Goal: Information Seeking & Learning: Learn about a topic

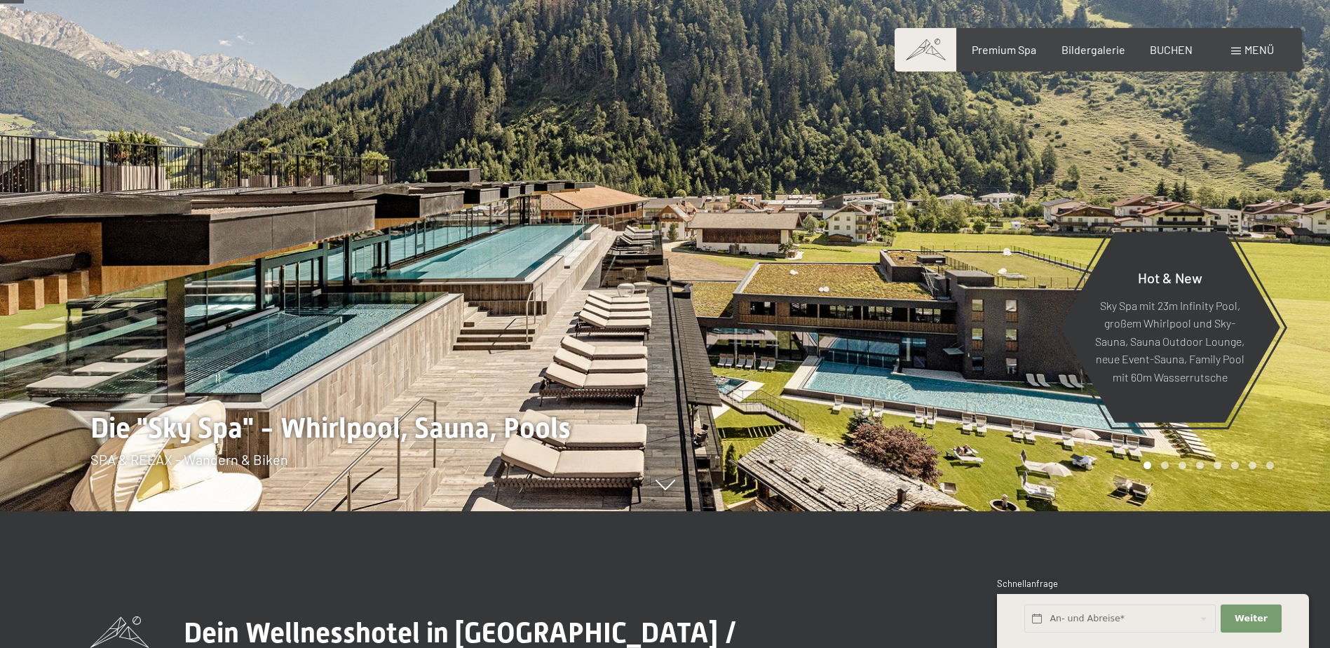
scroll to position [140, 0]
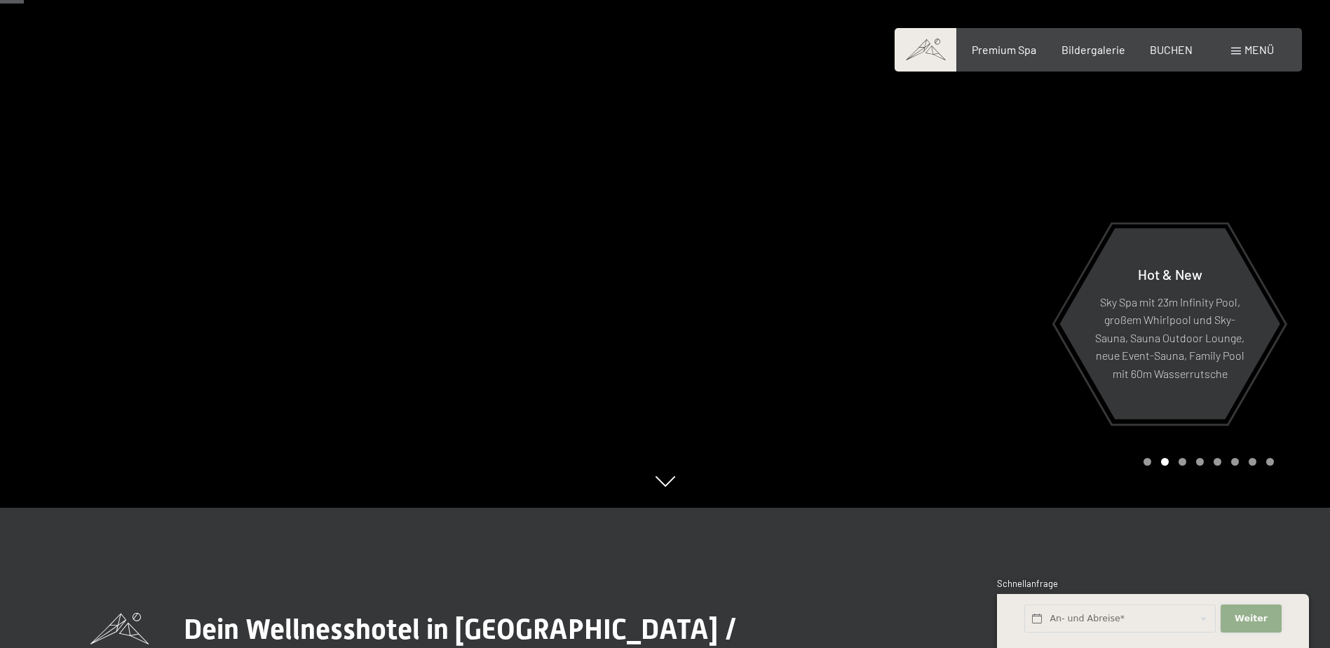
click at [1246, 620] on span "Weiter" at bounding box center [1250, 618] width 33 height 13
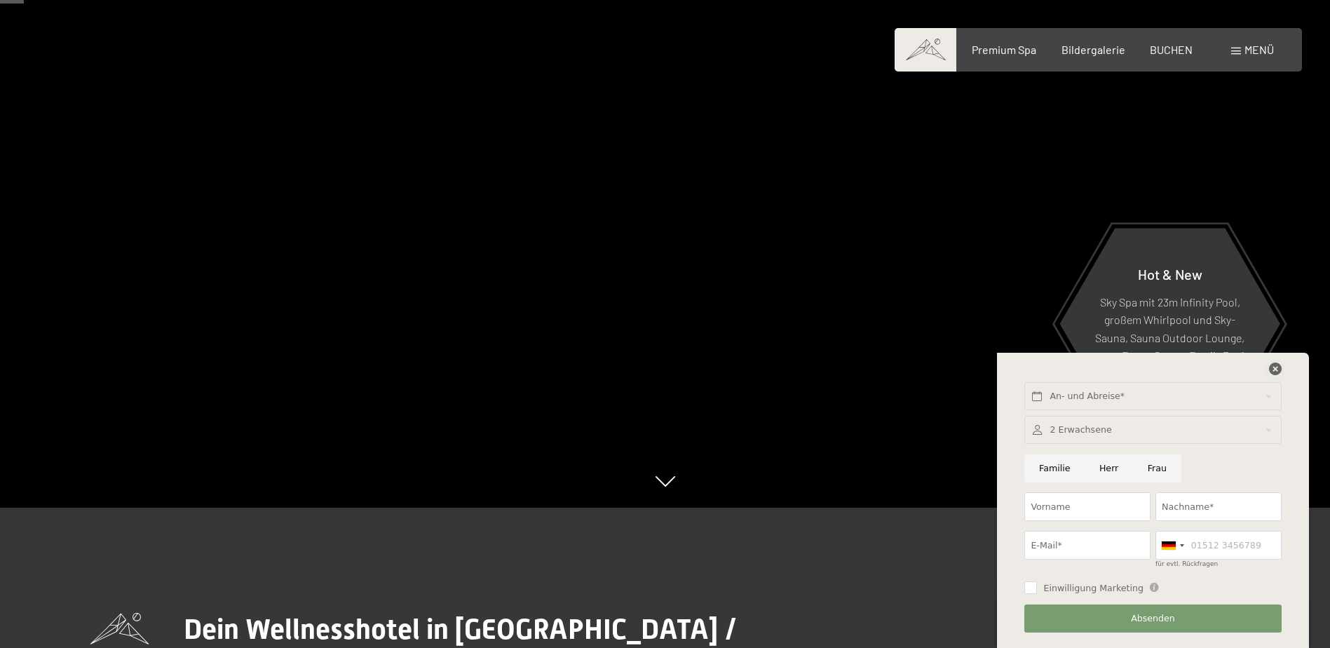
click at [1271, 371] on icon at bounding box center [1275, 368] width 13 height 13
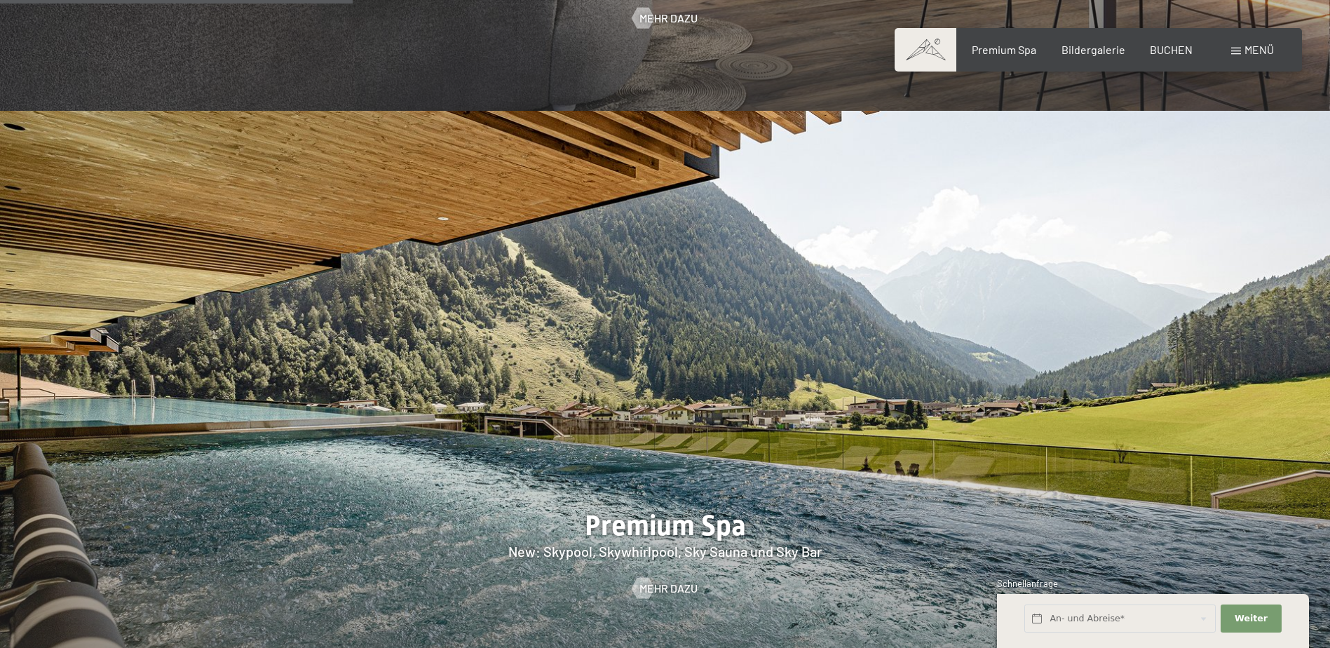
scroll to position [1892, 0]
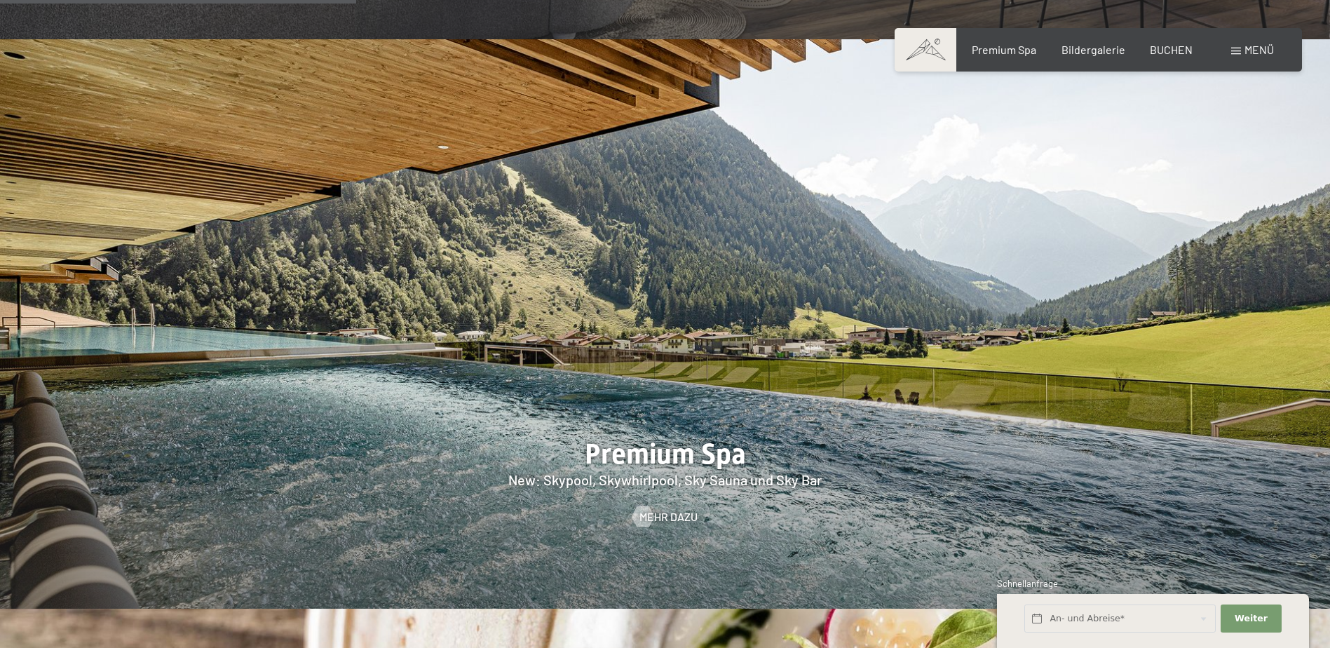
click at [751, 441] on div at bounding box center [665, 323] width 1330 height 569
click at [695, 509] on span "Mehr dazu" at bounding box center [682, 516] width 58 height 15
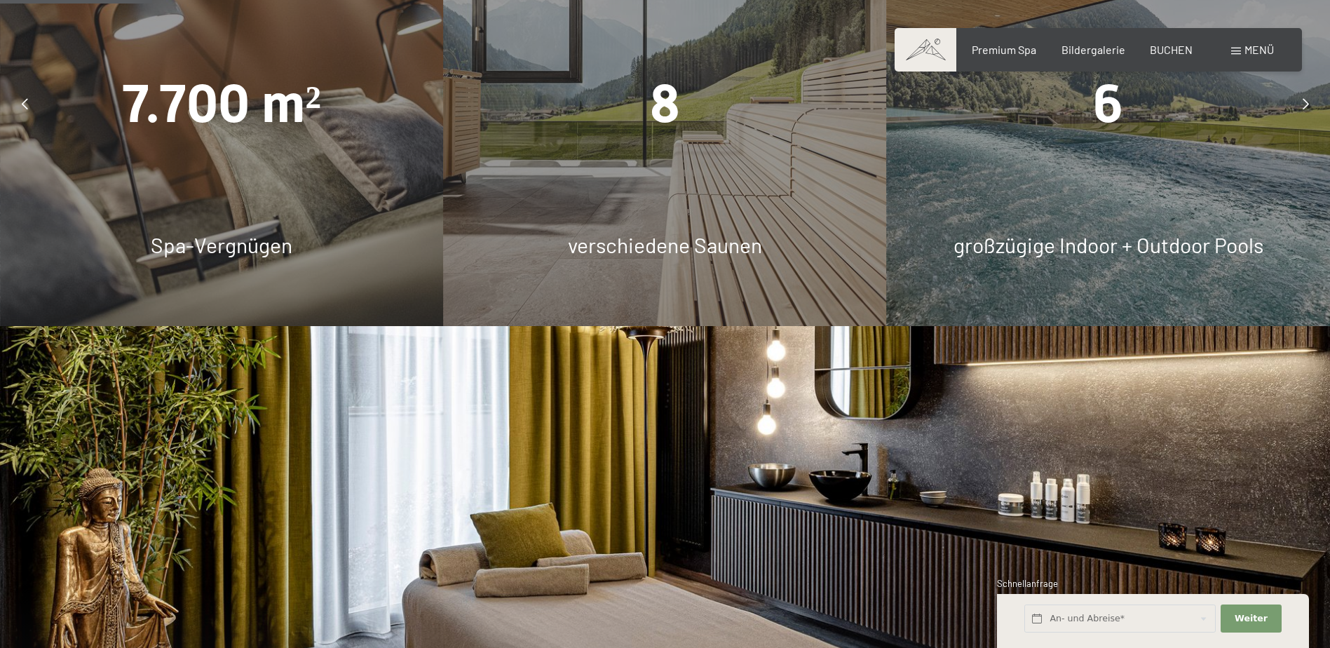
scroll to position [1192, 0]
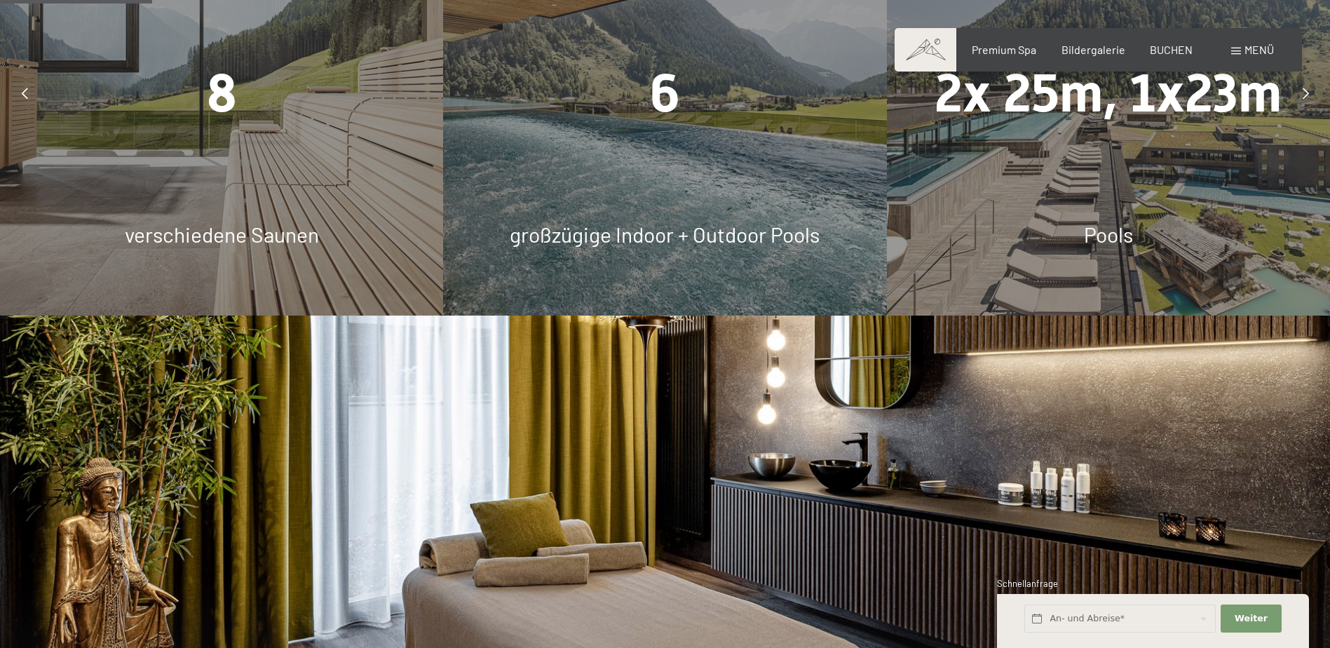
click at [210, 93] on span "8" at bounding box center [222, 93] width 30 height 62
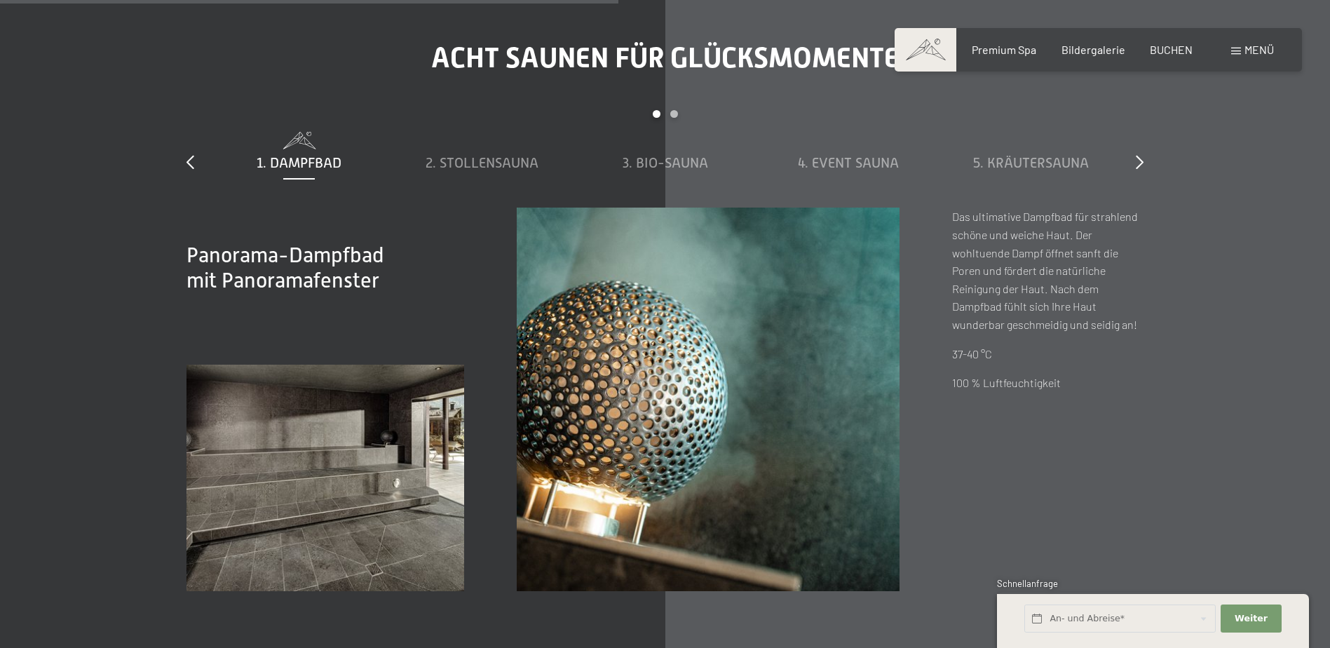
scroll to position [4836, 0]
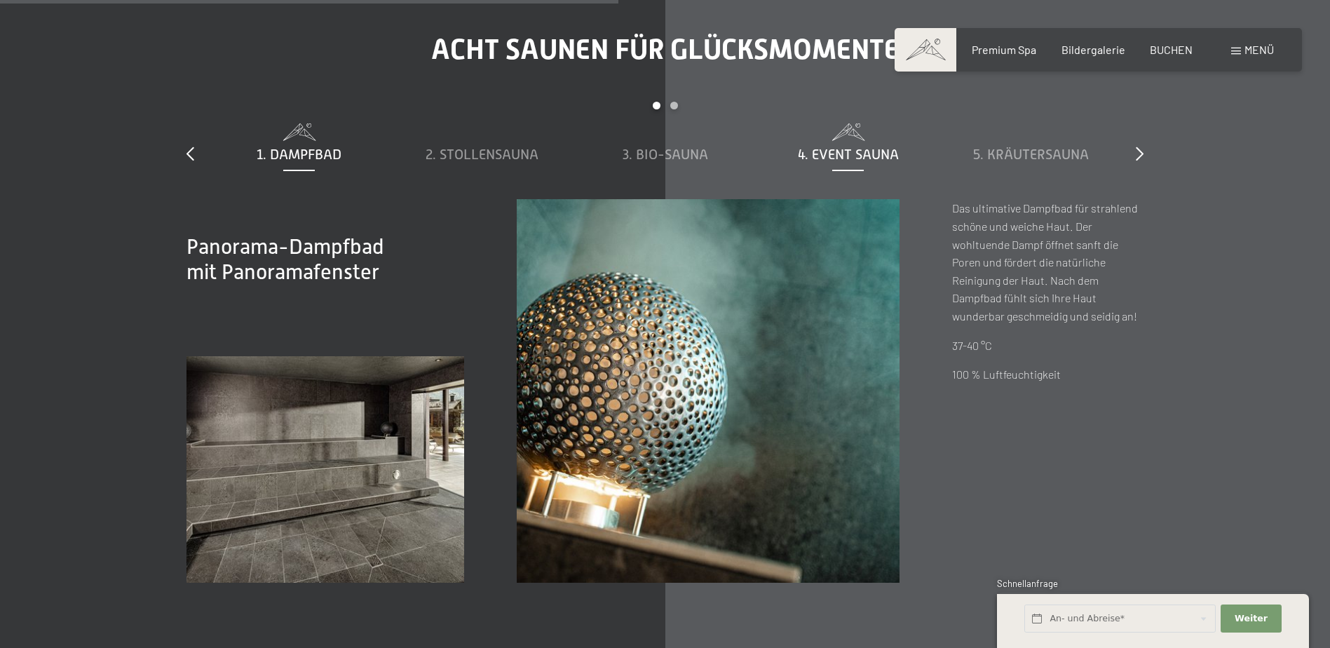
click at [852, 156] on span "4. Event Sauna" at bounding box center [848, 153] width 101 height 15
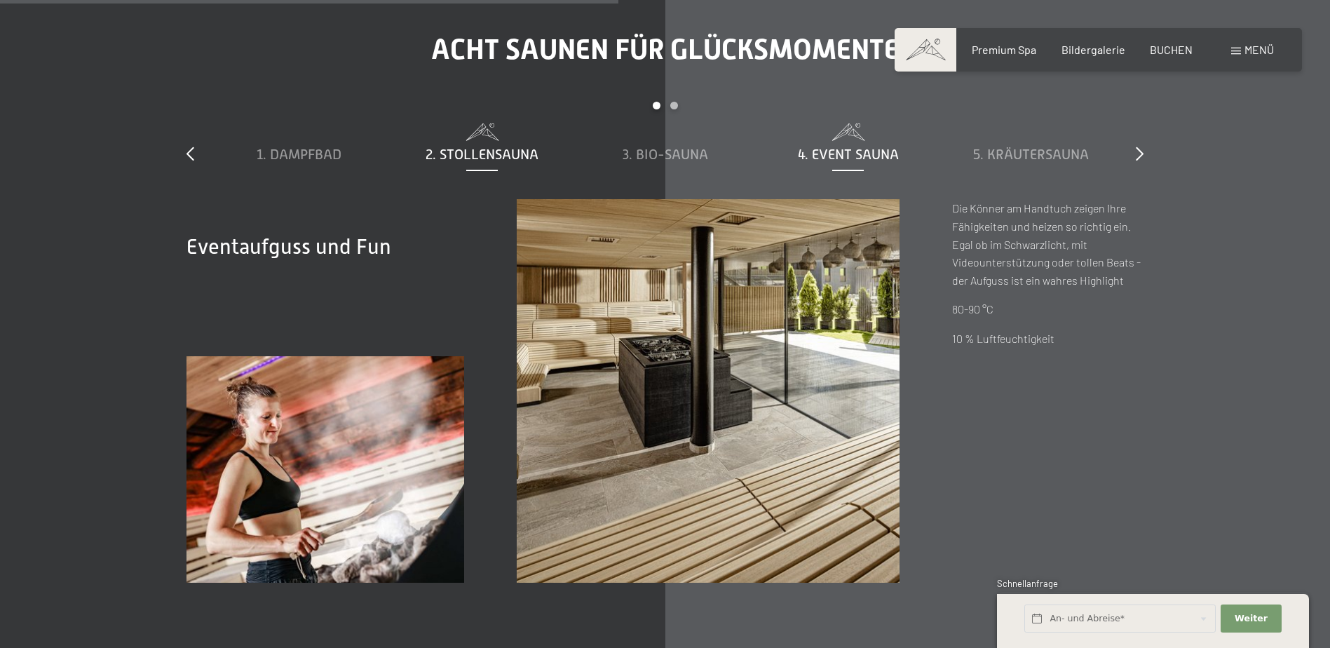
click at [483, 153] on span "2. Stollensauna" at bounding box center [481, 153] width 113 height 15
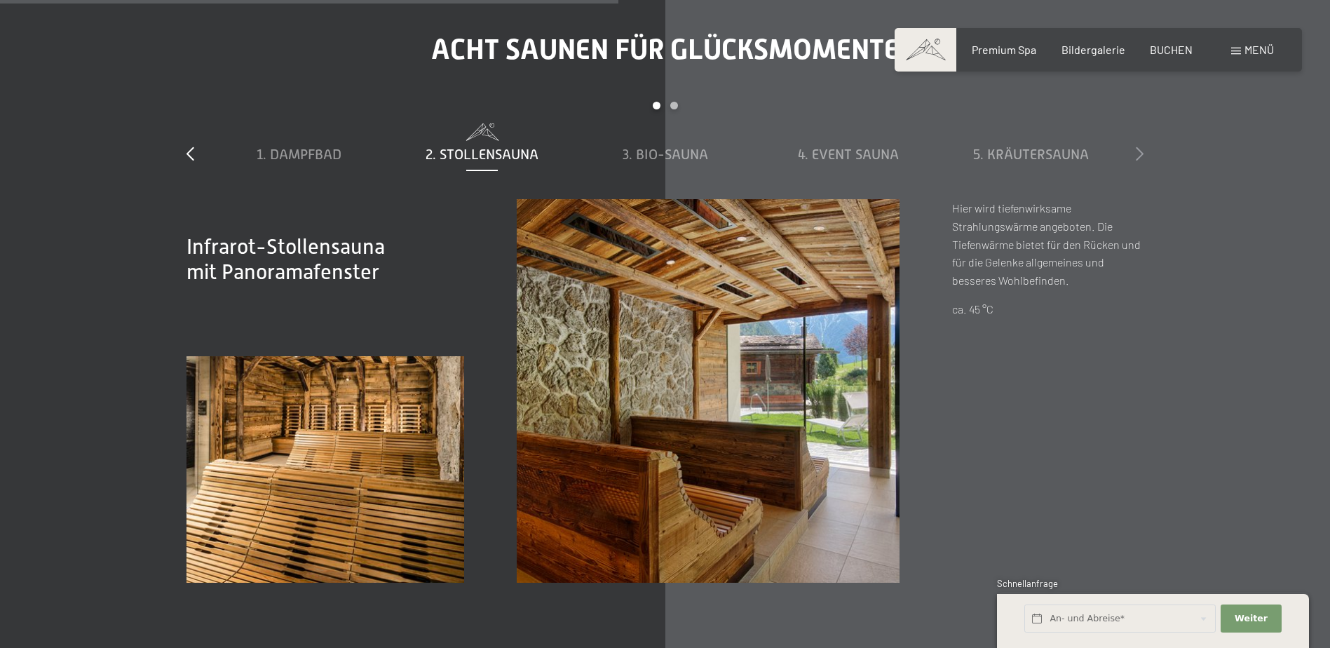
click at [1138, 156] on icon at bounding box center [1139, 153] width 8 height 14
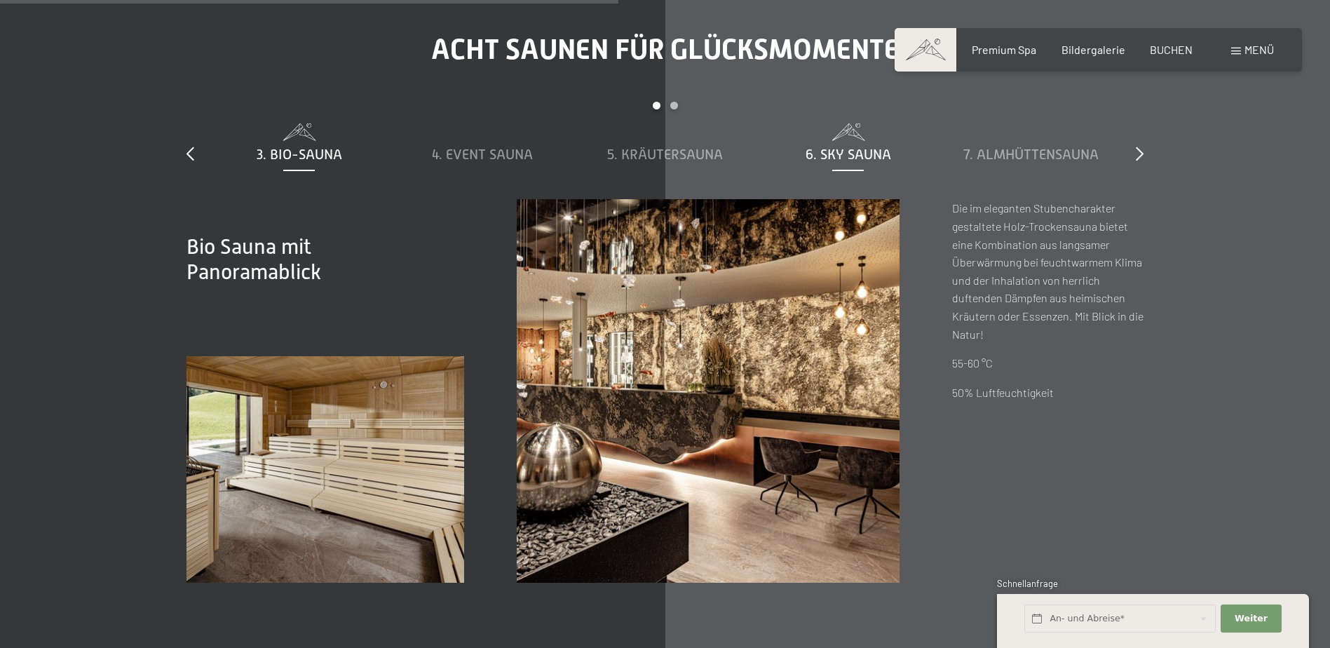
click at [874, 153] on span "6. Sky Sauna" at bounding box center [848, 153] width 86 height 15
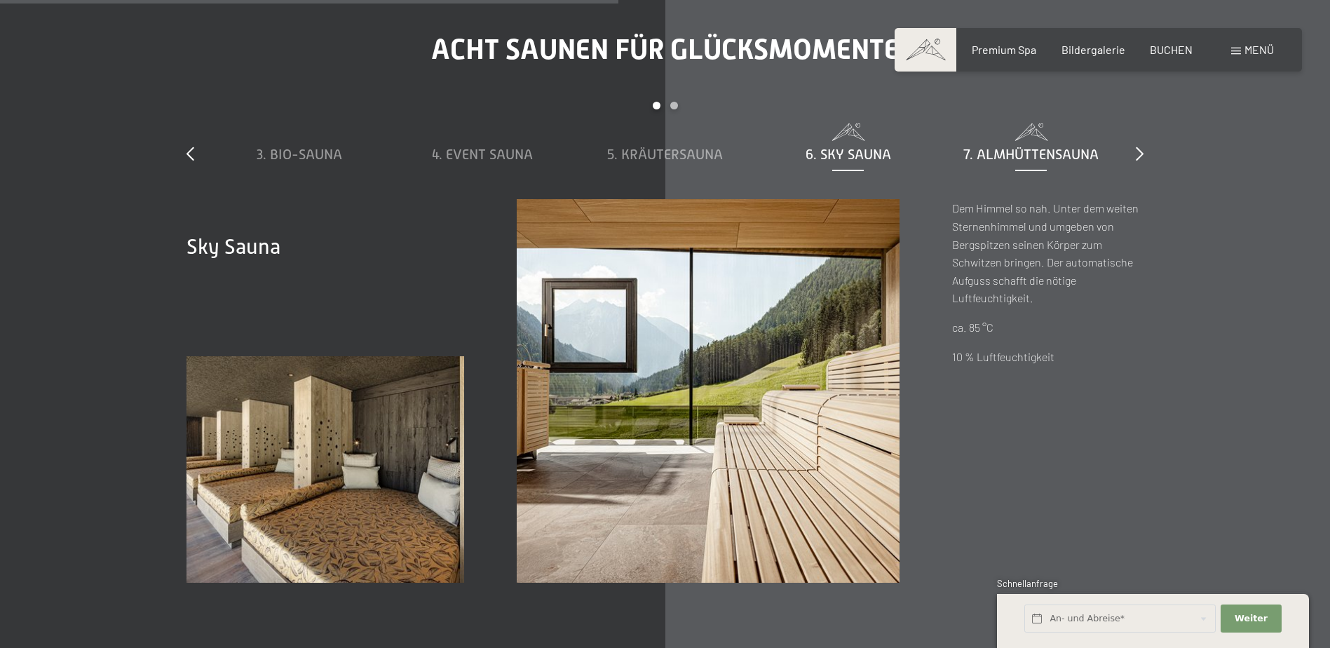
click at [995, 157] on span "7. Almhüttensauna" at bounding box center [1030, 153] width 135 height 15
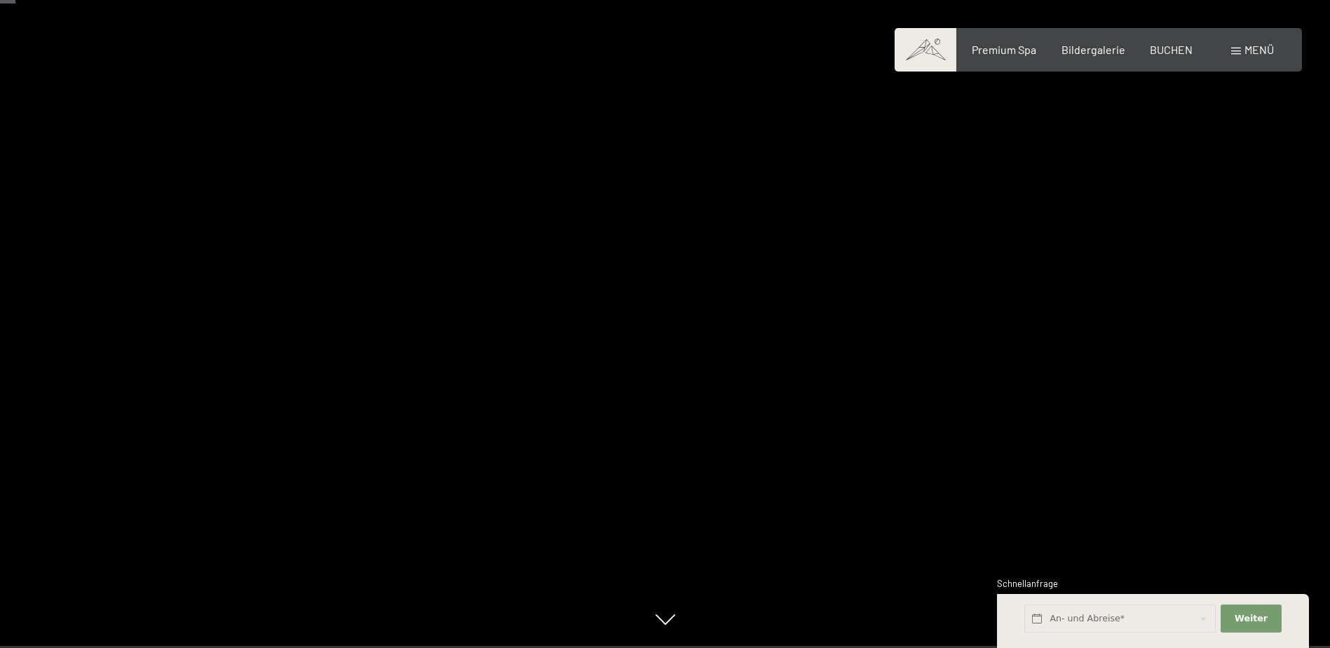
scroll to position [0, 0]
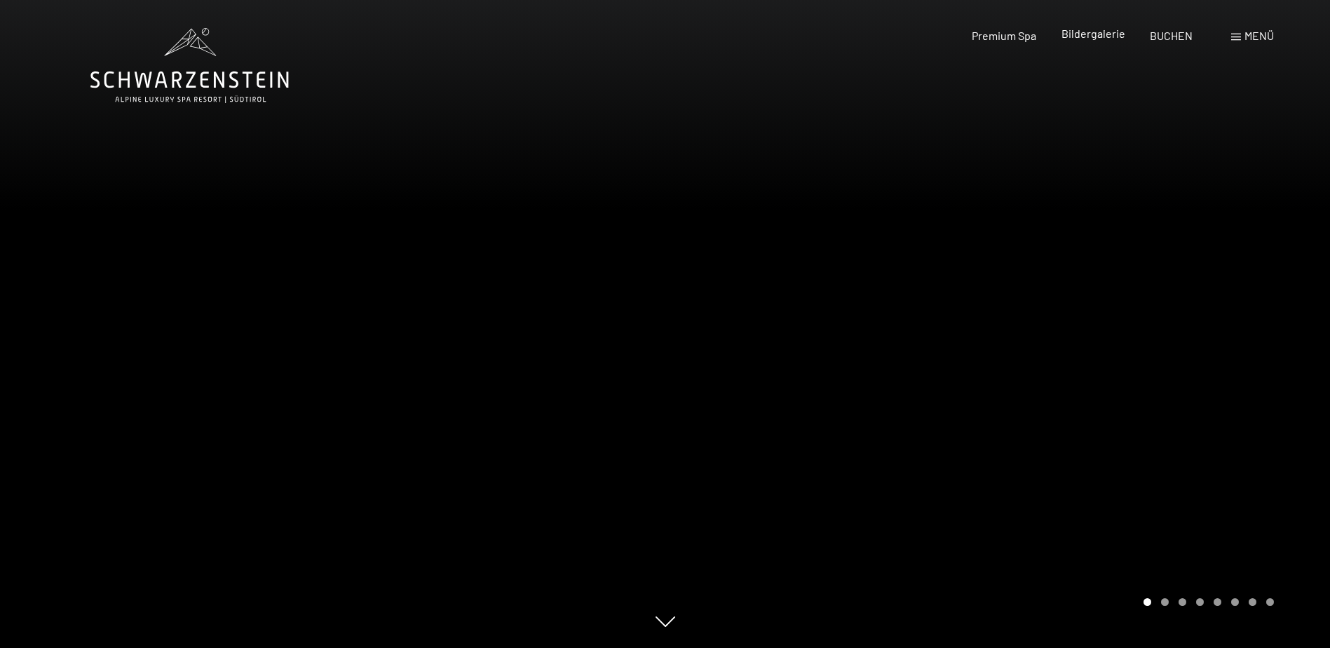
click at [1098, 32] on span "Bildergalerie" at bounding box center [1093, 33] width 64 height 13
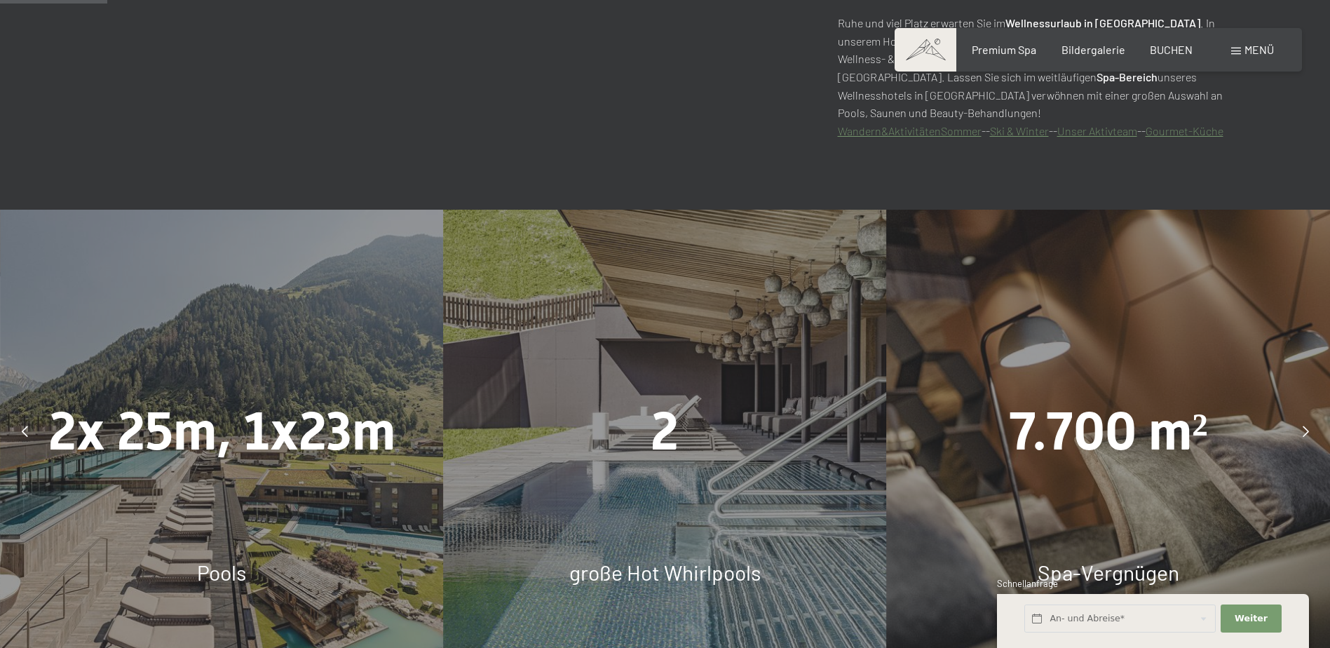
scroll to position [841, 0]
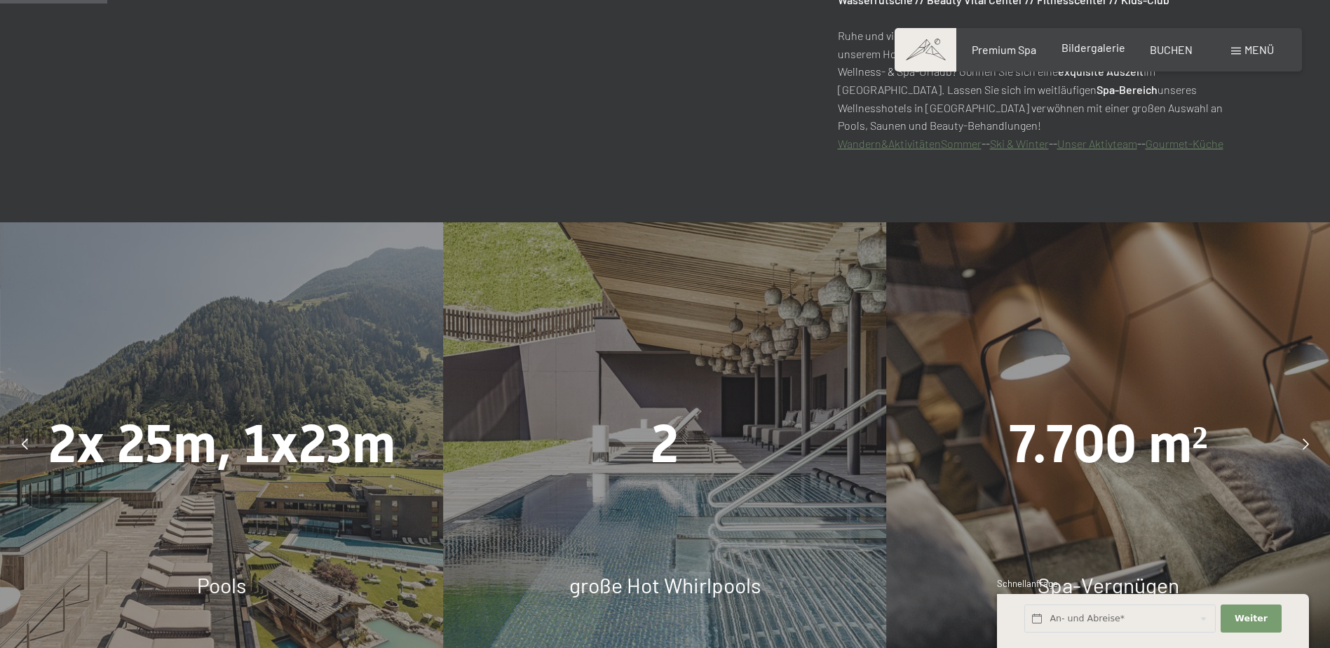
click at [1104, 48] on span "Bildergalerie" at bounding box center [1093, 47] width 64 height 13
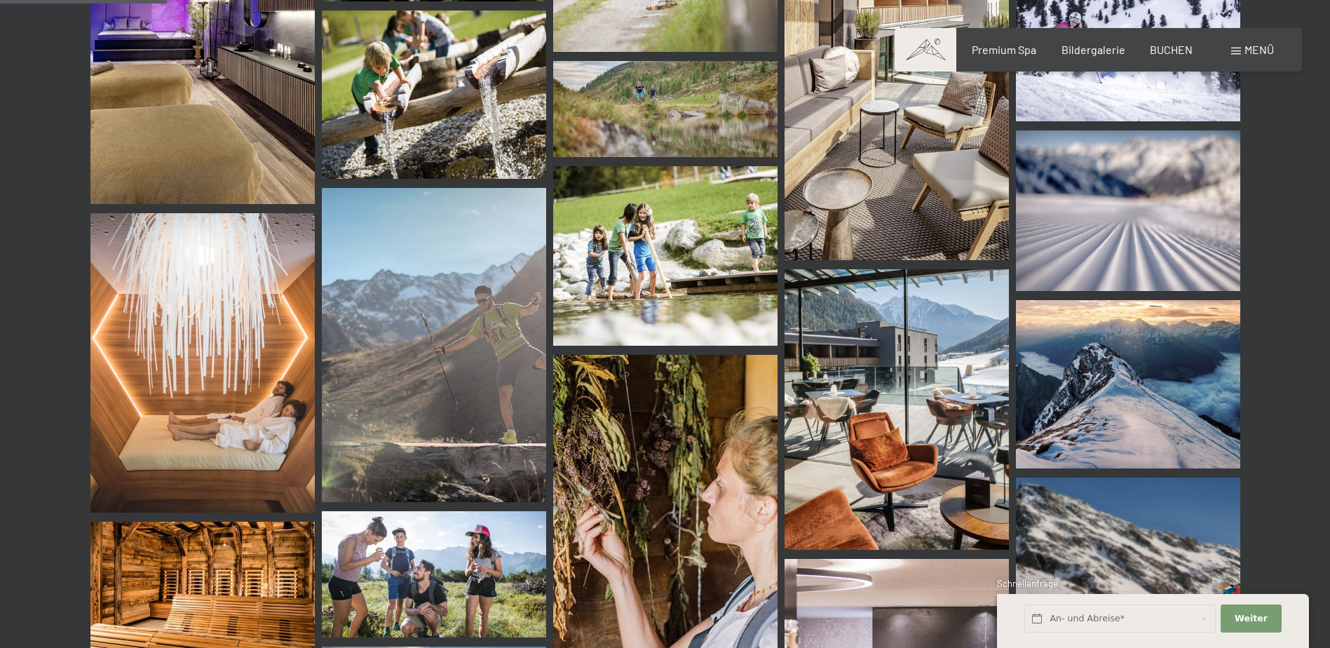
scroll to position [2103, 0]
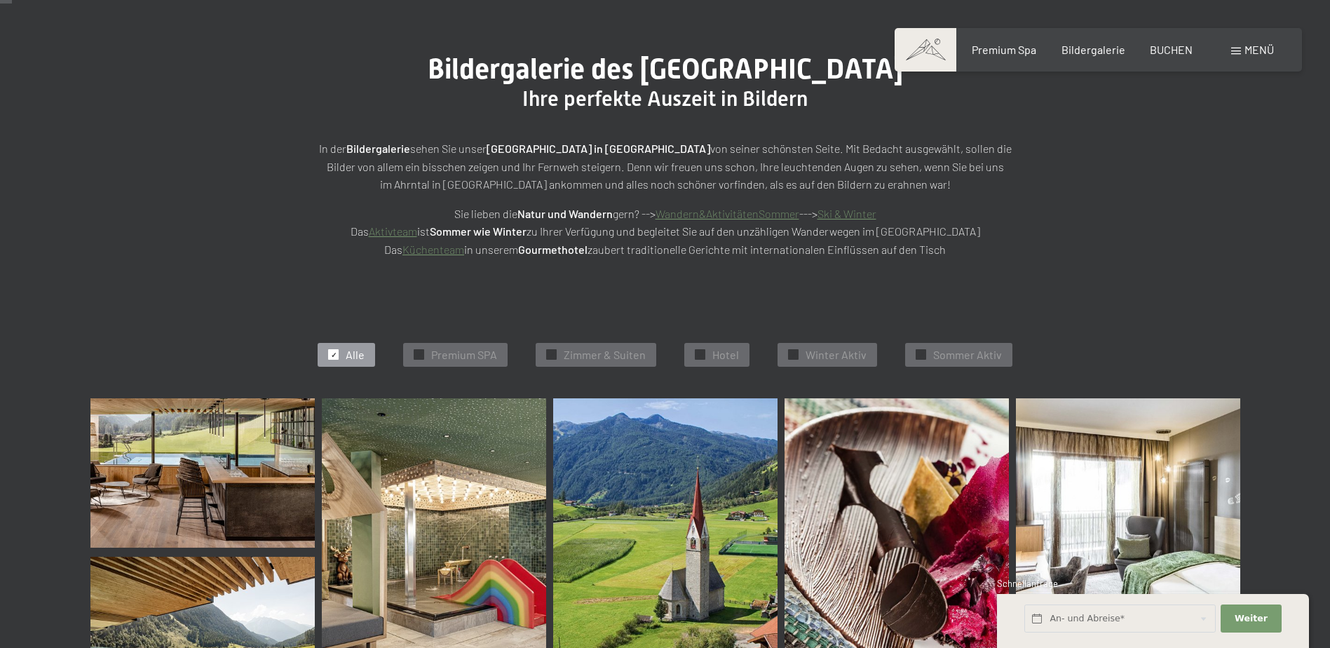
scroll to position [280, 0]
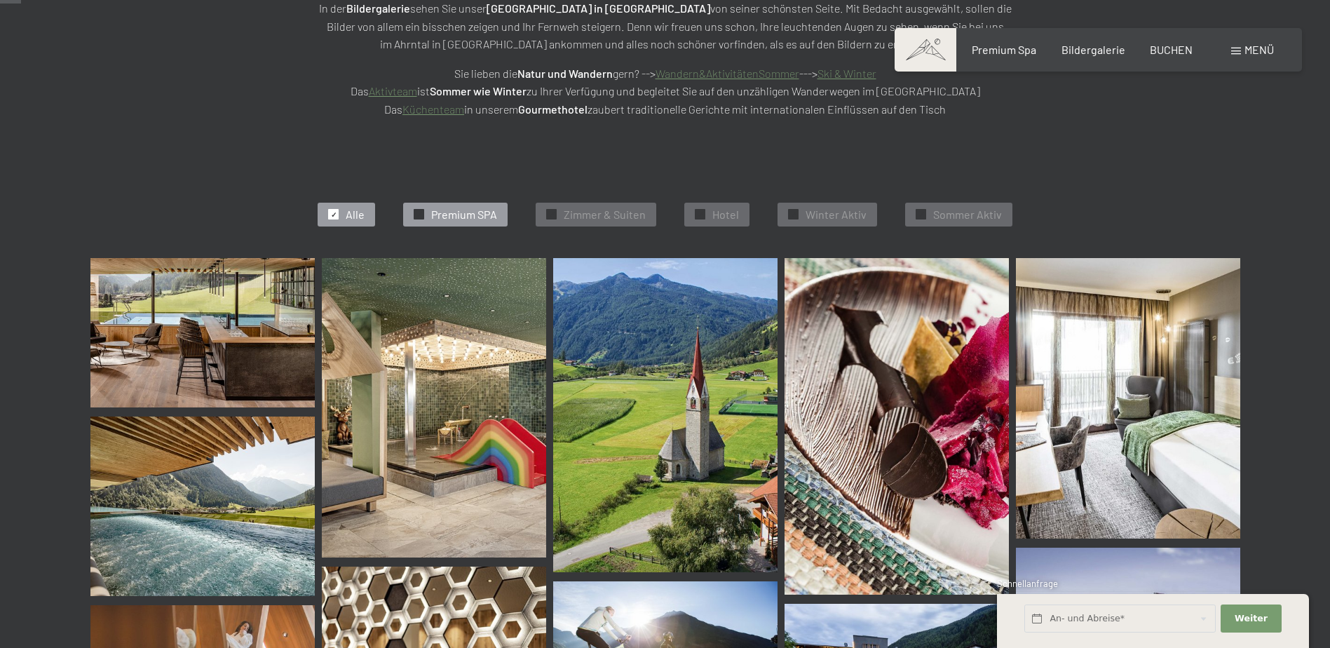
click at [491, 217] on span "Premium SPA" at bounding box center [464, 214] width 66 height 15
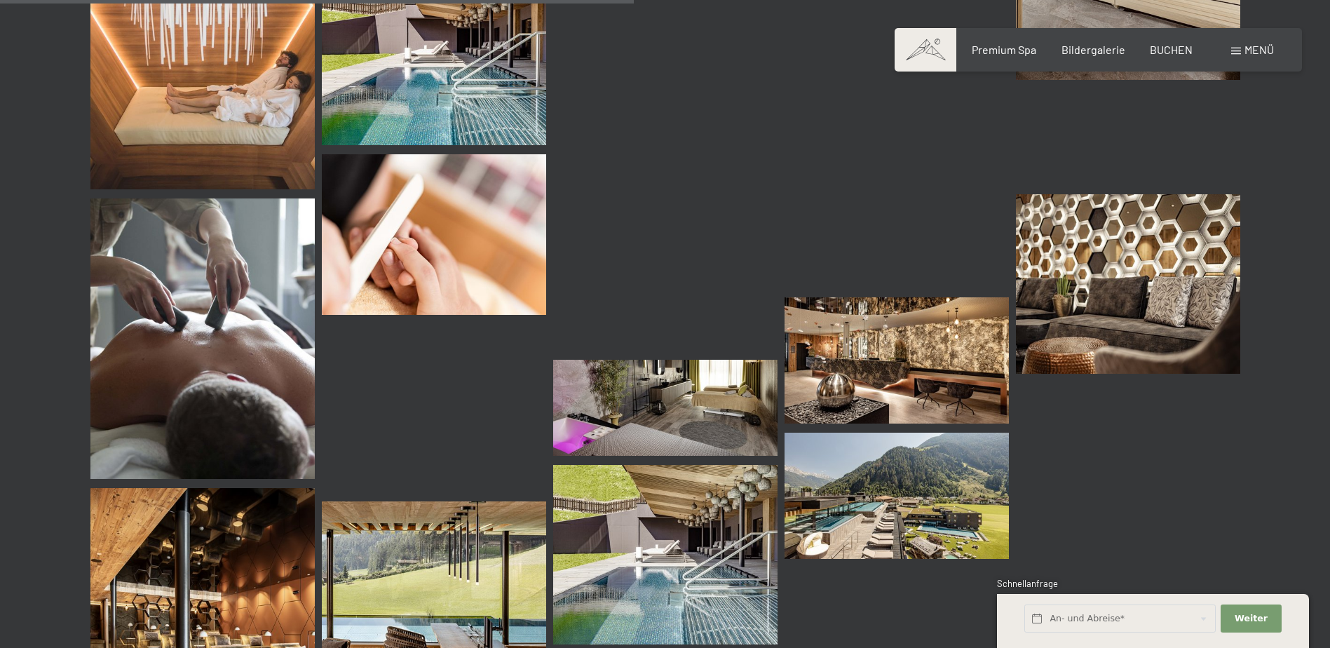
scroll to position [1615, 0]
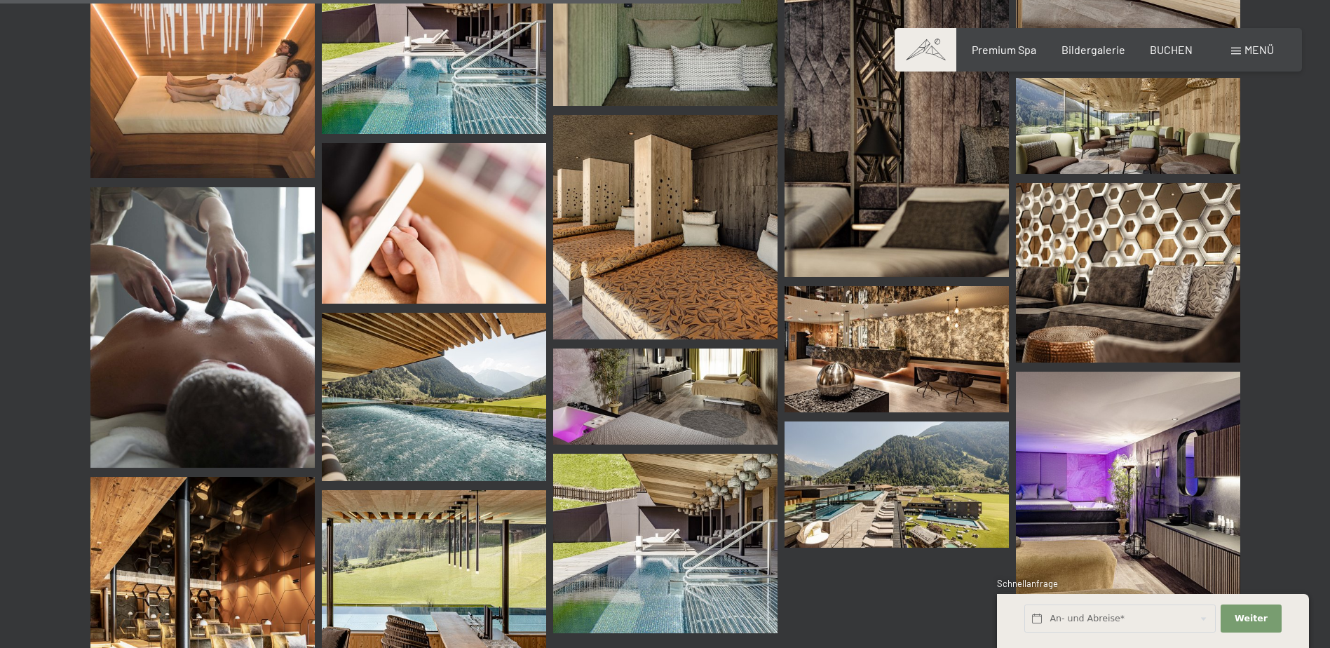
click at [887, 463] on img at bounding box center [896, 484] width 224 height 126
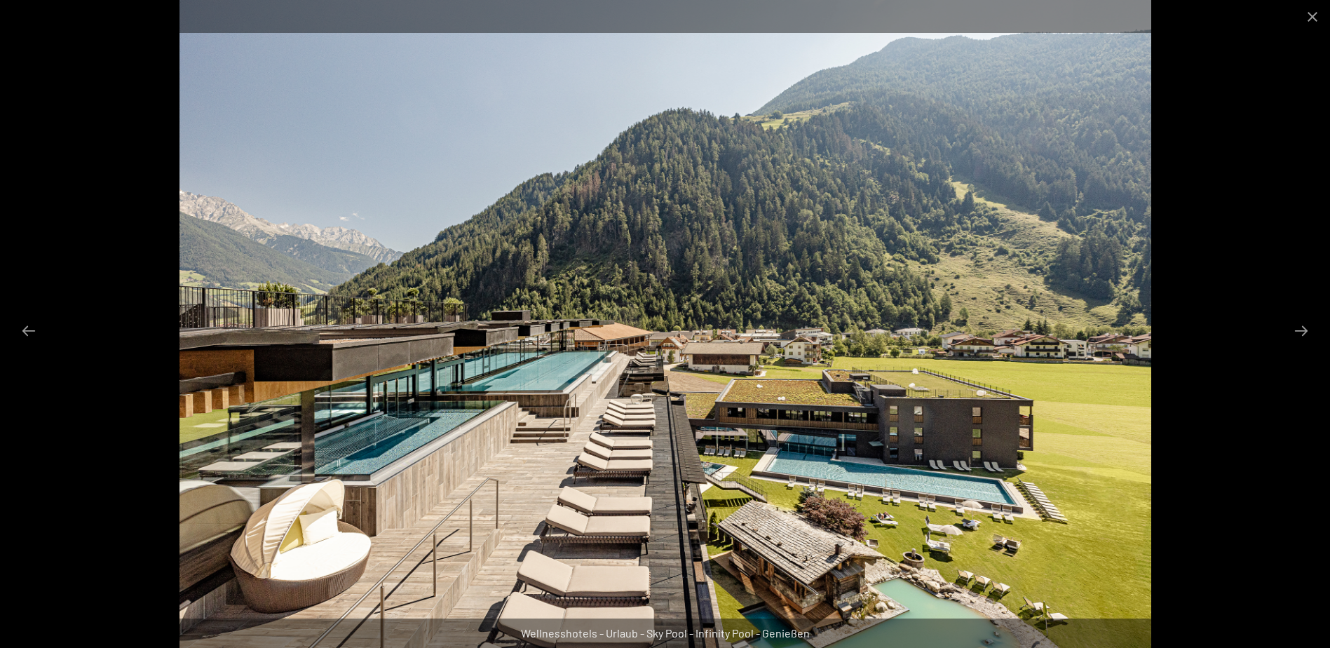
scroll to position [1965, 0]
